Goal: Find specific page/section: Find specific page/section

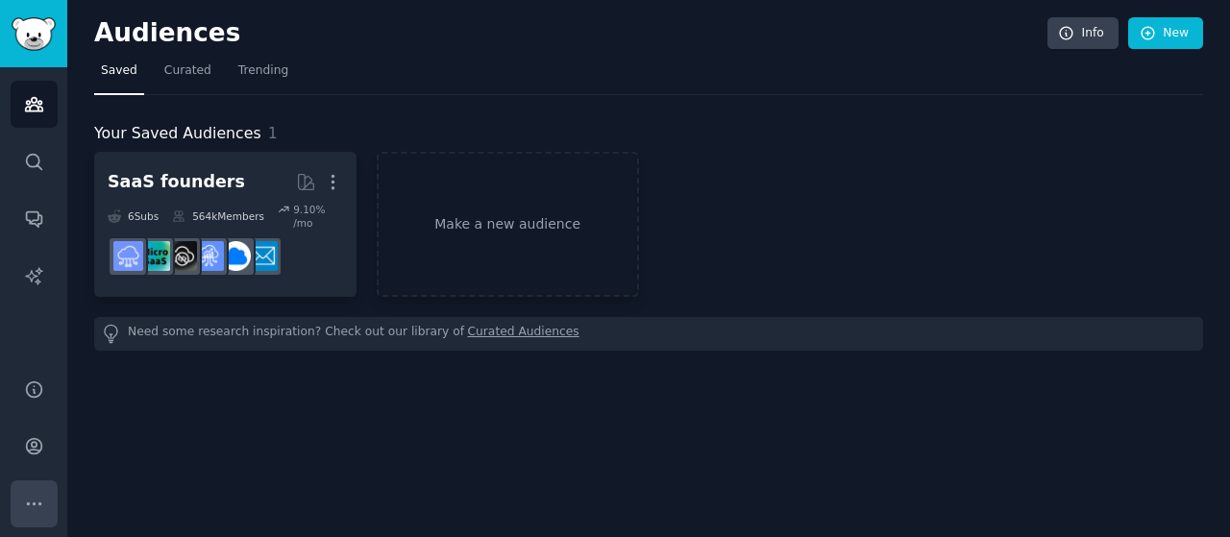
click at [42, 499] on icon "Sidebar" at bounding box center [34, 504] width 20 height 20
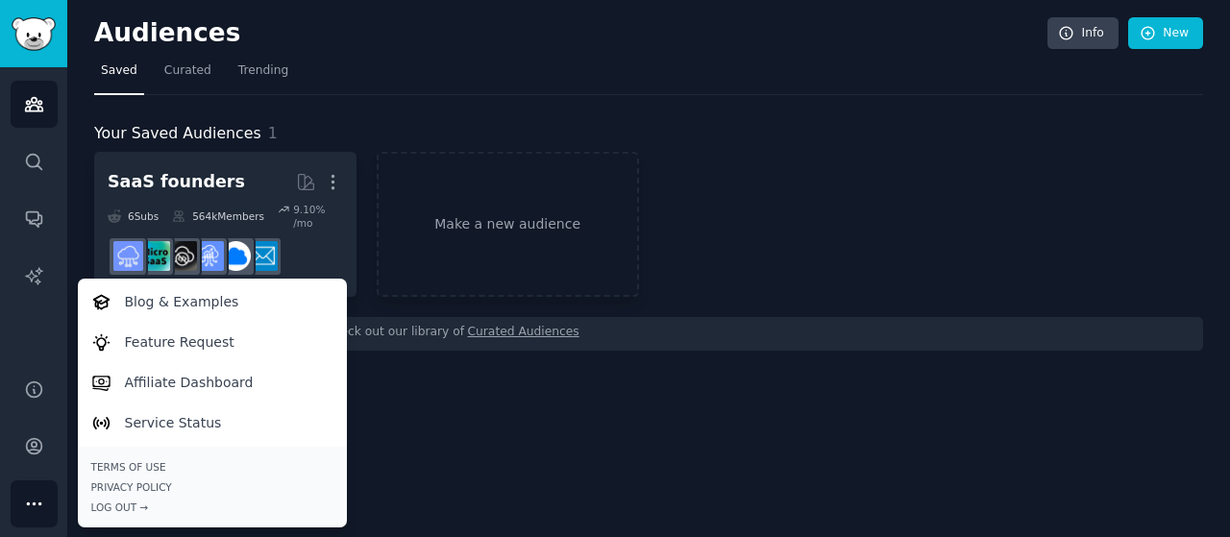
click at [42, 505] on icon "Sidebar" at bounding box center [34, 504] width 20 height 20
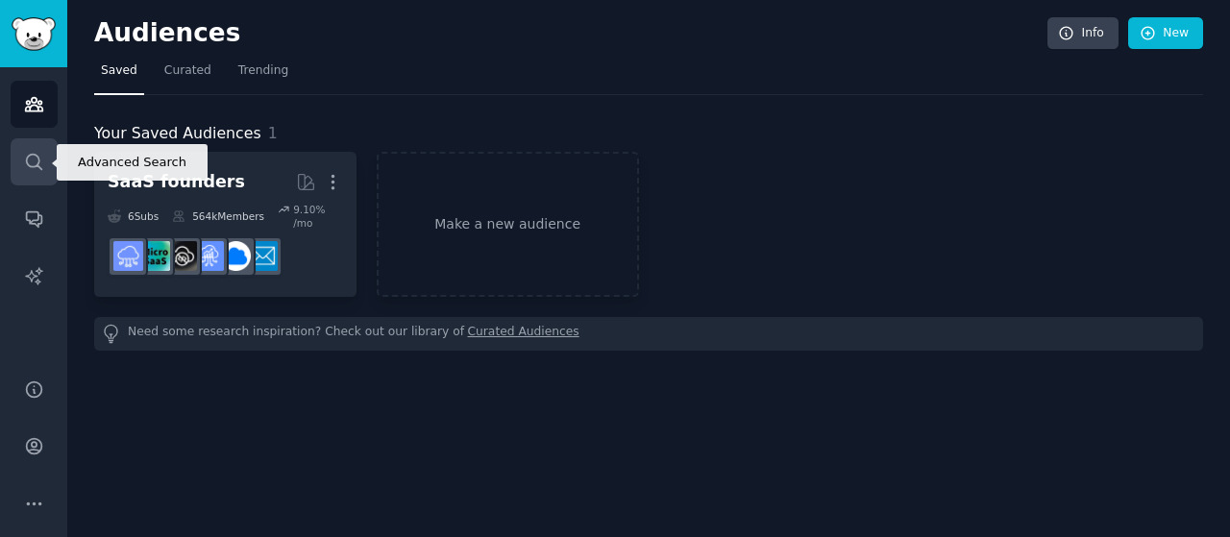
click at [25, 155] on icon "Sidebar" at bounding box center [34, 162] width 20 height 20
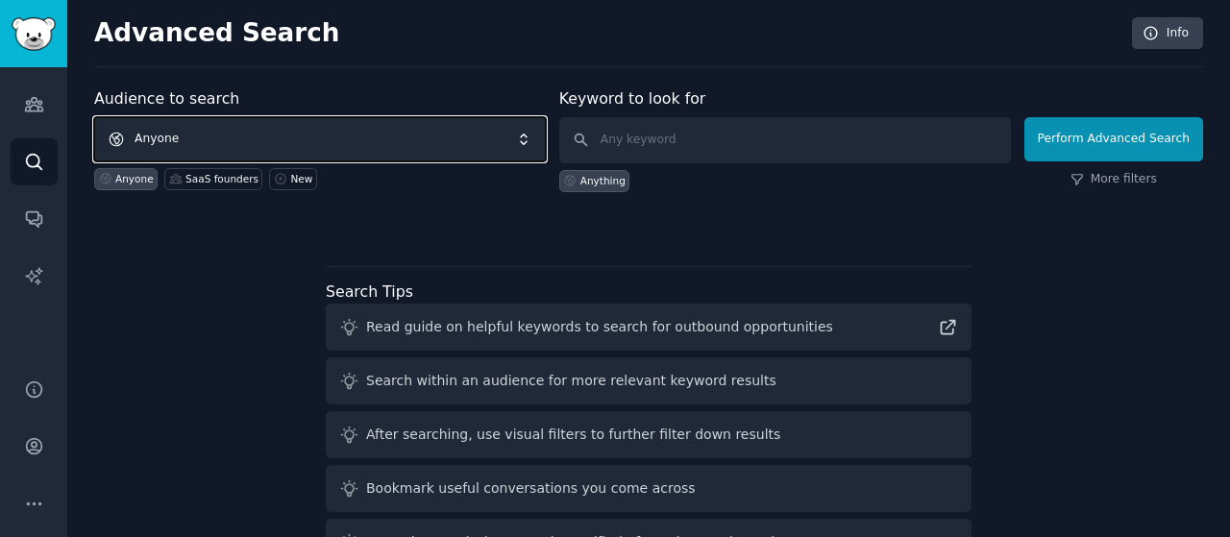
click at [533, 141] on span "Anyone" at bounding box center [320, 139] width 452 height 44
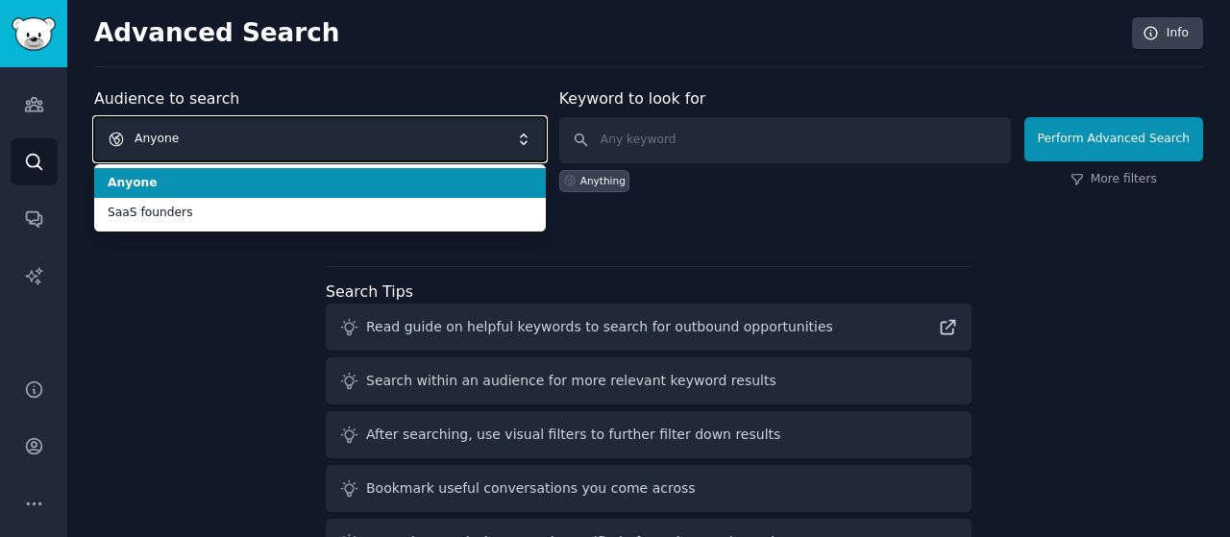
click at [524, 142] on span "Anyone" at bounding box center [320, 139] width 452 height 44
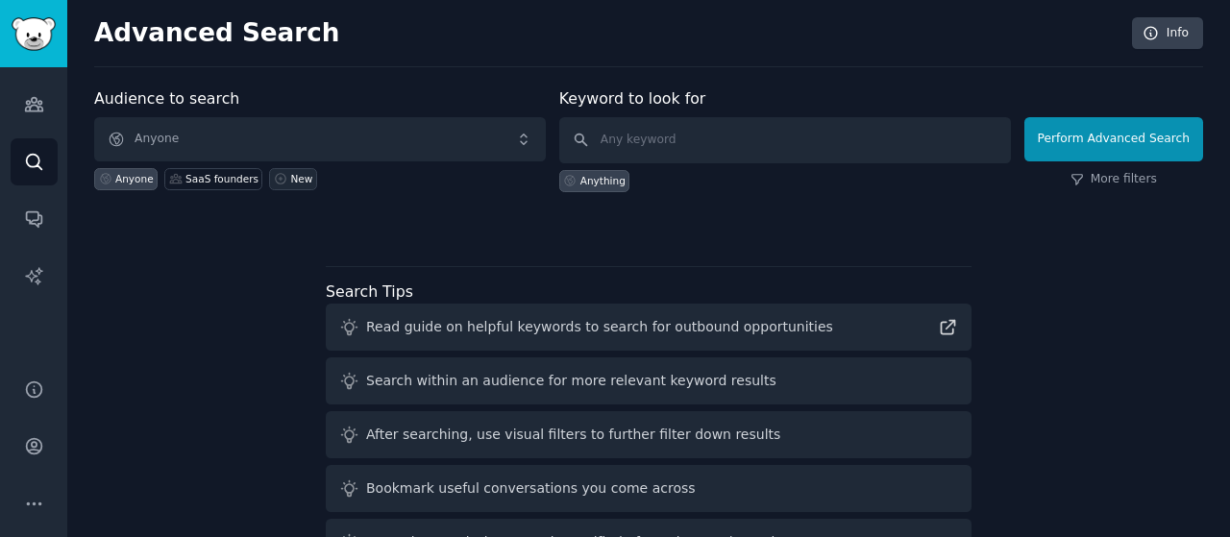
click at [274, 179] on icon at bounding box center [280, 178] width 13 height 13
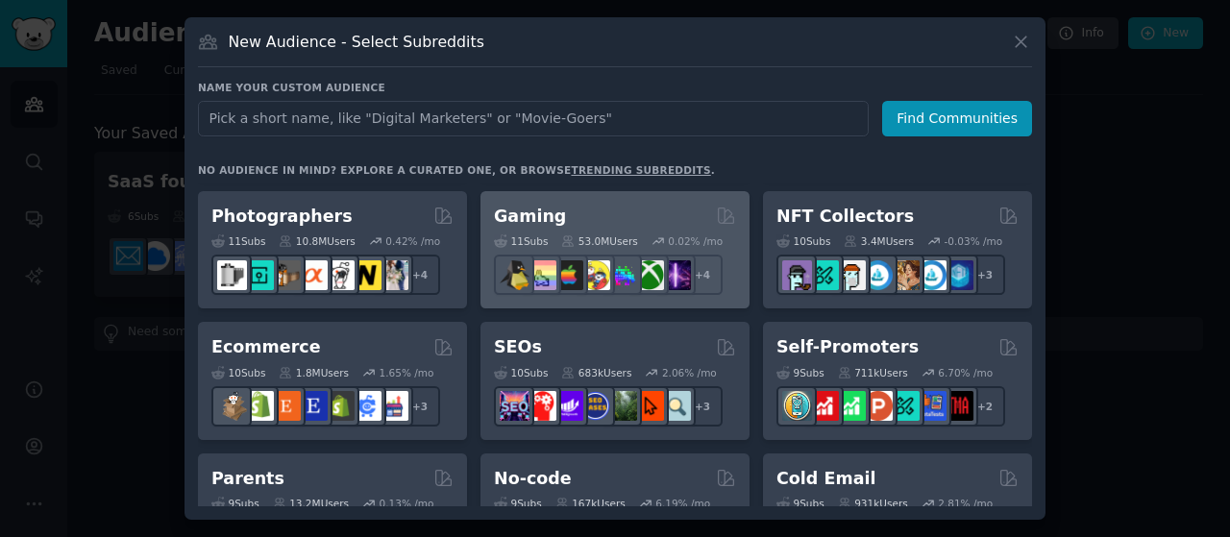
scroll to position [673, 0]
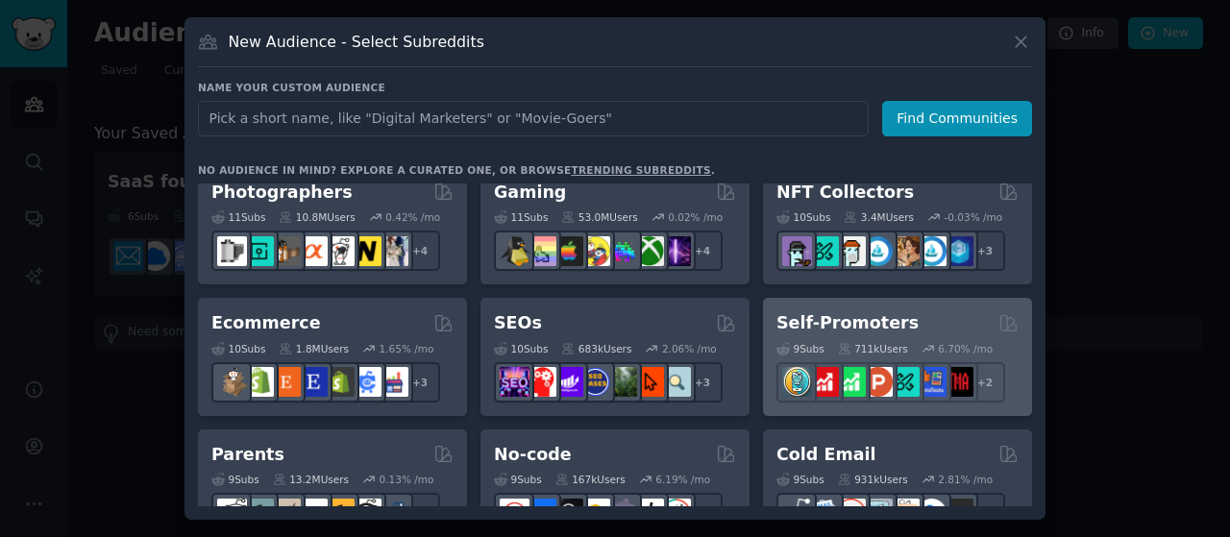
click at [826, 329] on h2 "Self-Promoters" at bounding box center [848, 323] width 142 height 24
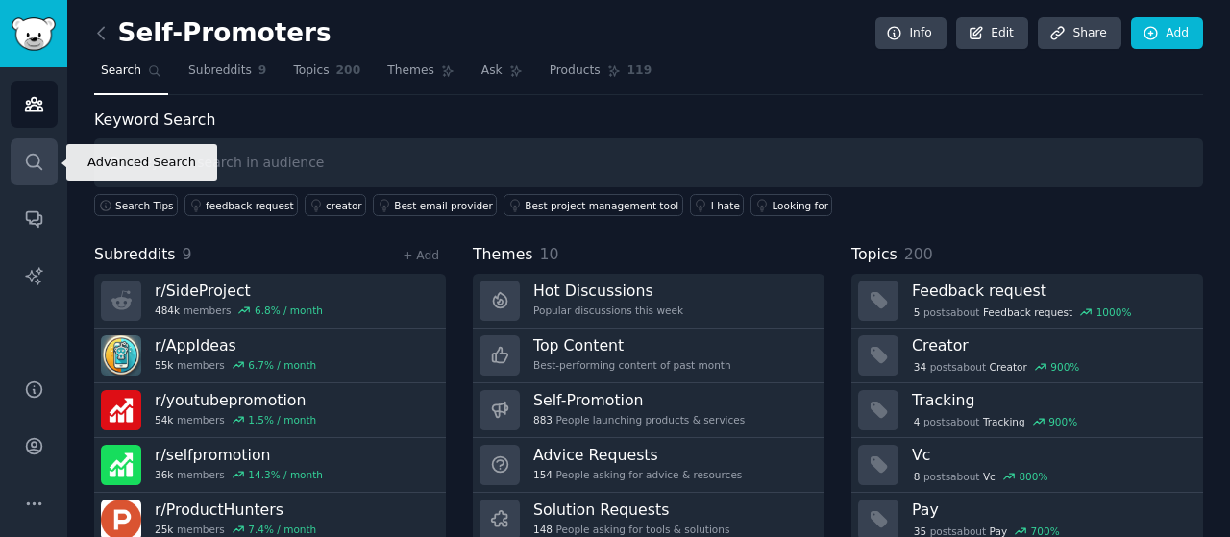
click at [37, 164] on icon "Sidebar" at bounding box center [33, 161] width 15 height 15
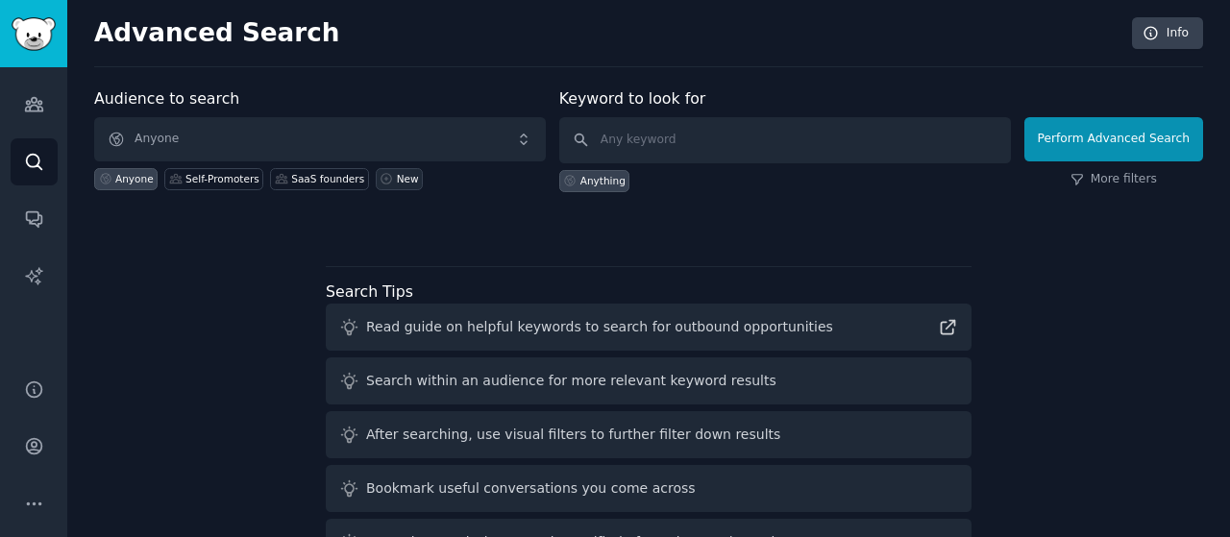
click at [397, 178] on div "New" at bounding box center [408, 178] width 22 height 13
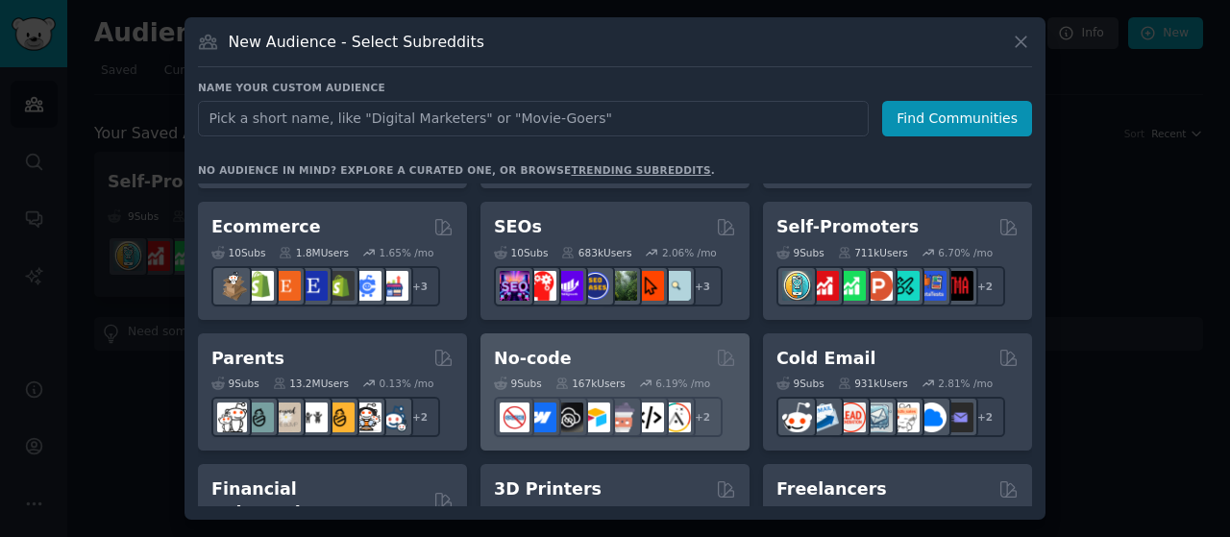
scroll to position [673, 0]
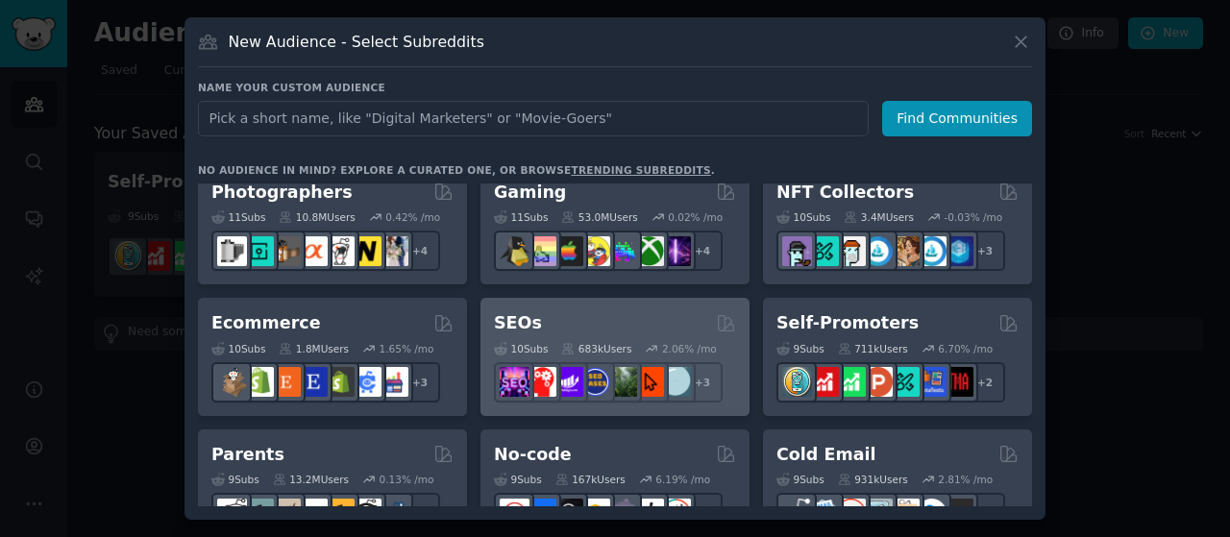
click at [538, 305] on div "SEOs 10 Sub s 683k Users 2.06 % /mo + 3" at bounding box center [615, 357] width 269 height 118
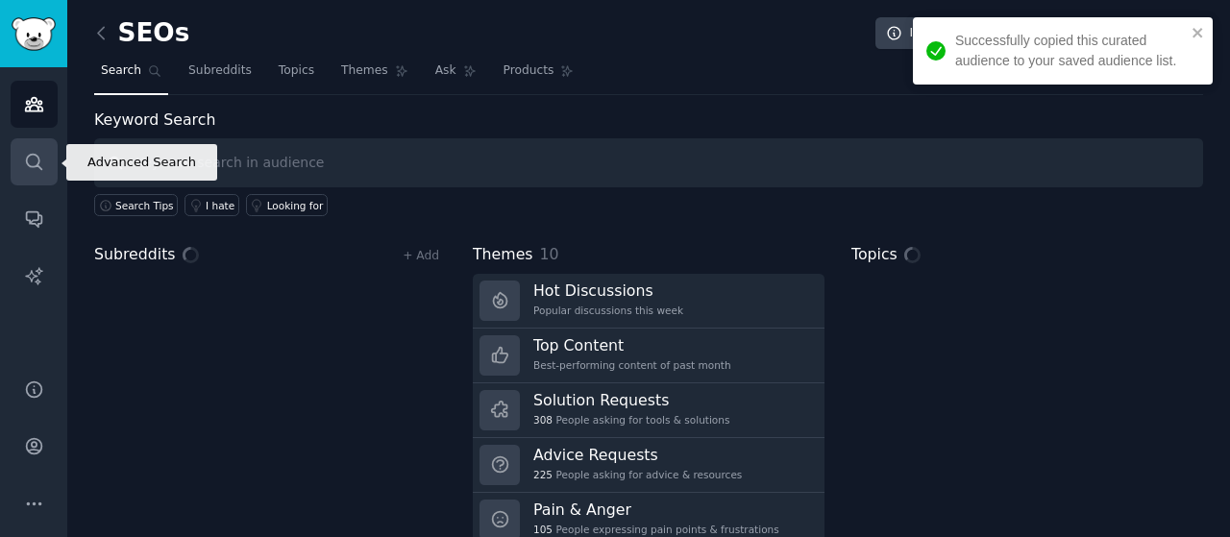
click at [16, 159] on link "Search" at bounding box center [34, 161] width 47 height 47
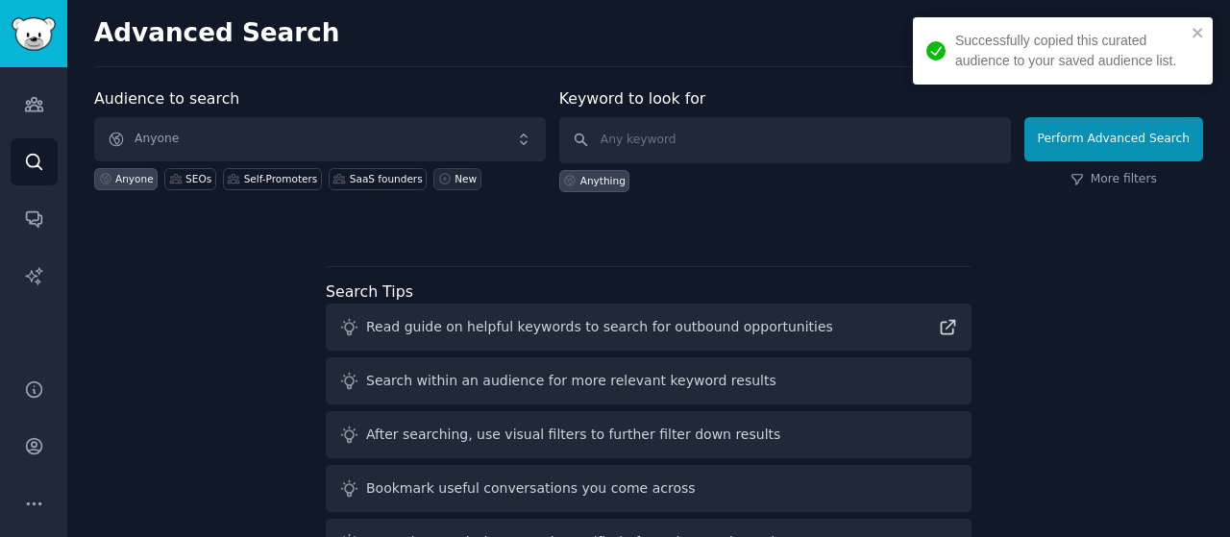
click at [455, 178] on div "New" at bounding box center [466, 178] width 22 height 13
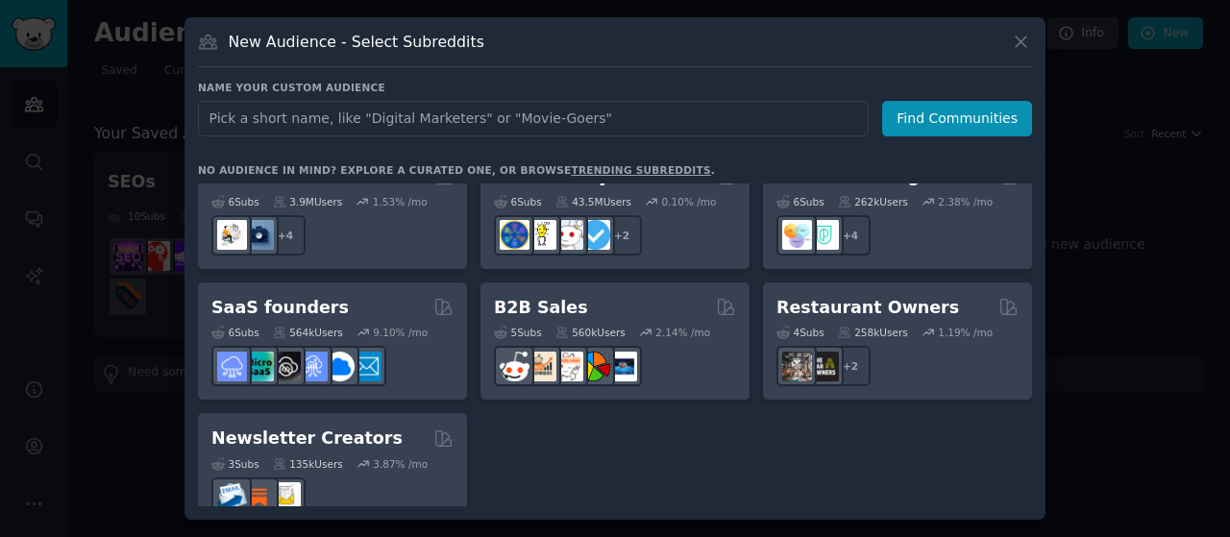
scroll to position [1403, 0]
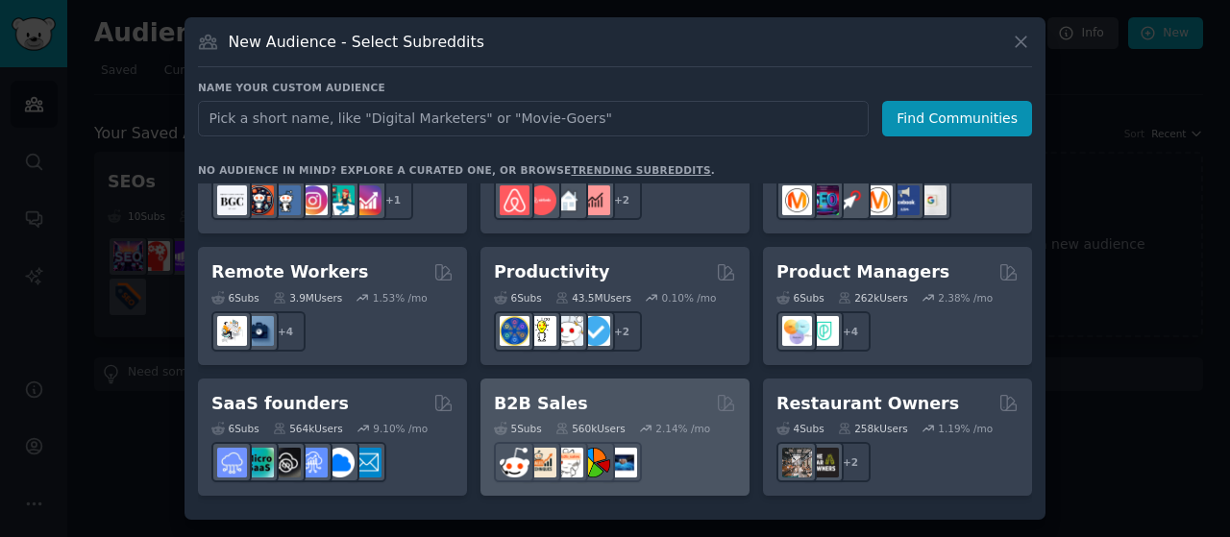
click at [706, 422] on div "5 Sub s 560k Users 2.14 % /mo" at bounding box center [615, 428] width 242 height 13
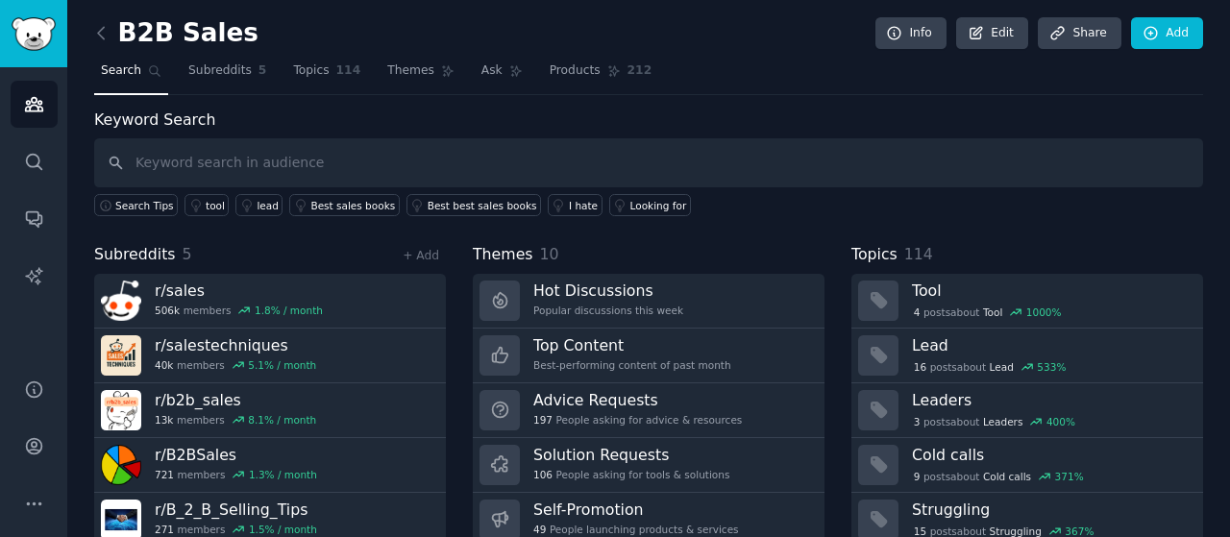
click at [208, 160] on input "text" at bounding box center [648, 162] width 1109 height 49
type input "CRM,ERP,HRM"
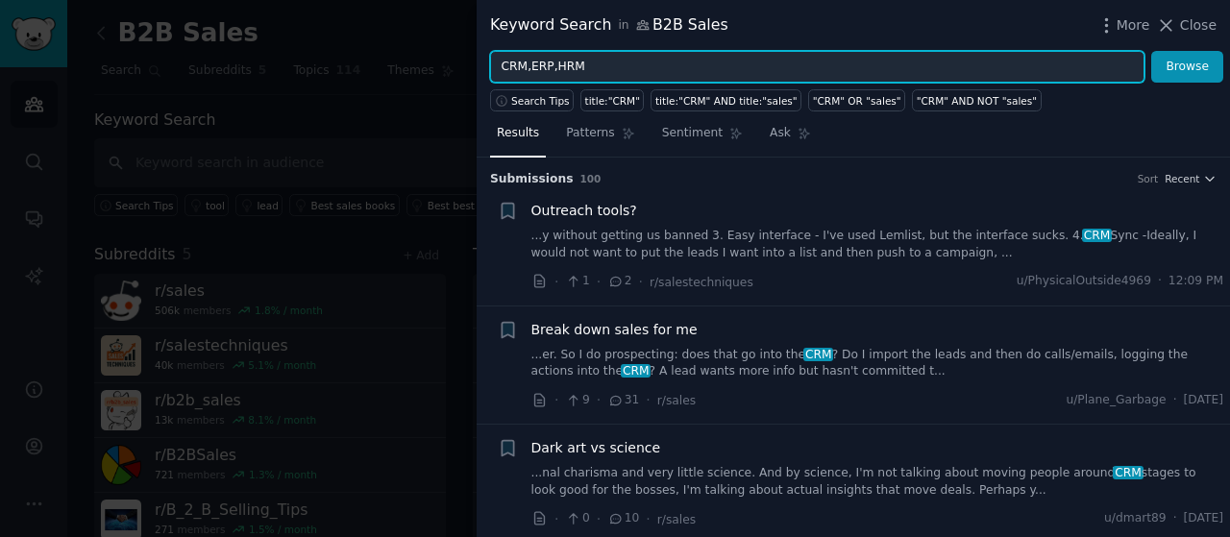
click at [648, 61] on input "CRM,ERP,HRM" at bounding box center [817, 67] width 655 height 33
type input "CRM,ERP,HRM, all in 1, [GEOGRAPHIC_DATA]"
click at [1152, 51] on button "Browse" at bounding box center [1188, 67] width 72 height 33
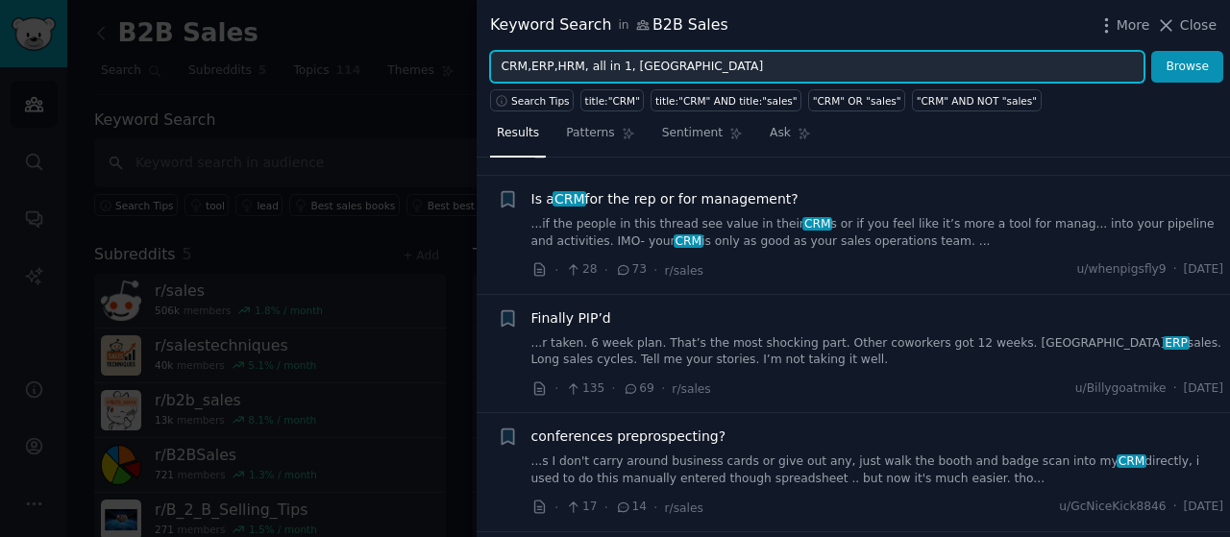
scroll to position [10477, 0]
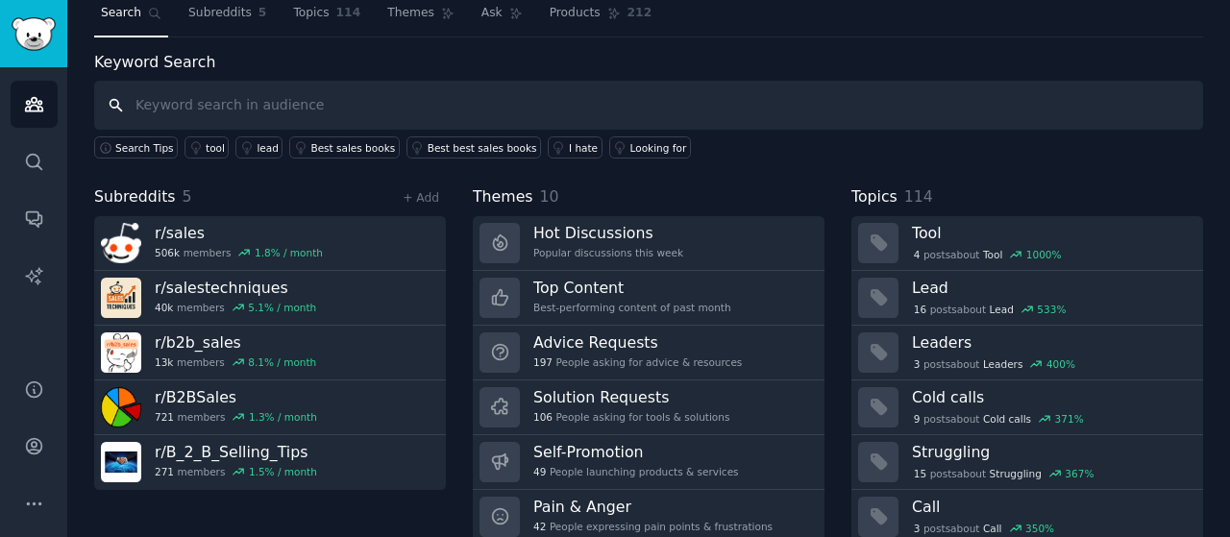
scroll to position [96, 0]
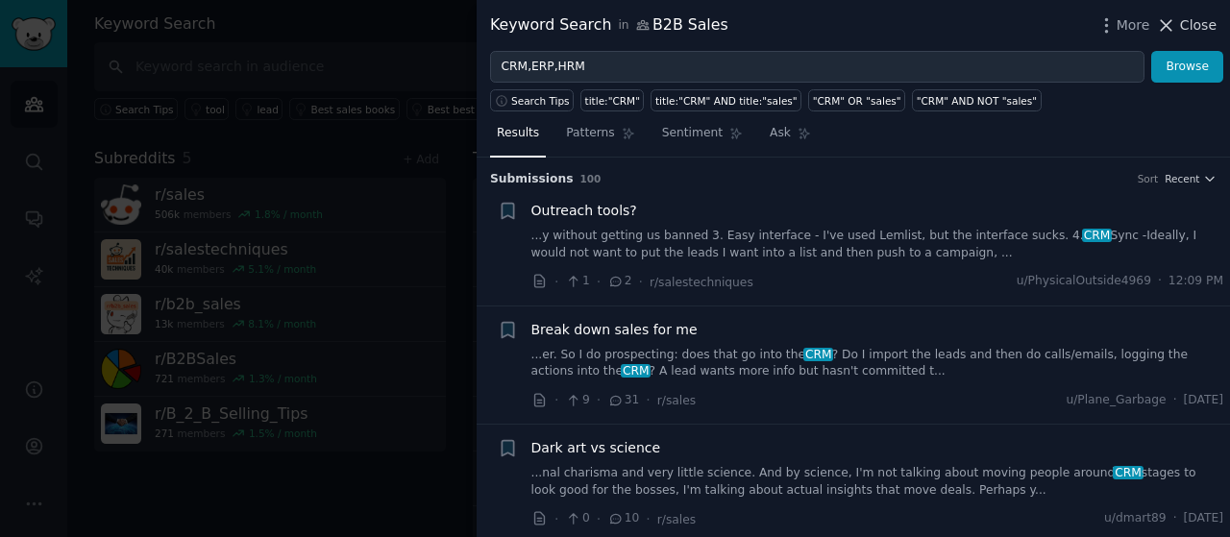
click at [1169, 27] on icon at bounding box center [1167, 25] width 11 height 11
